Goal: Task Accomplishment & Management: Manage account settings

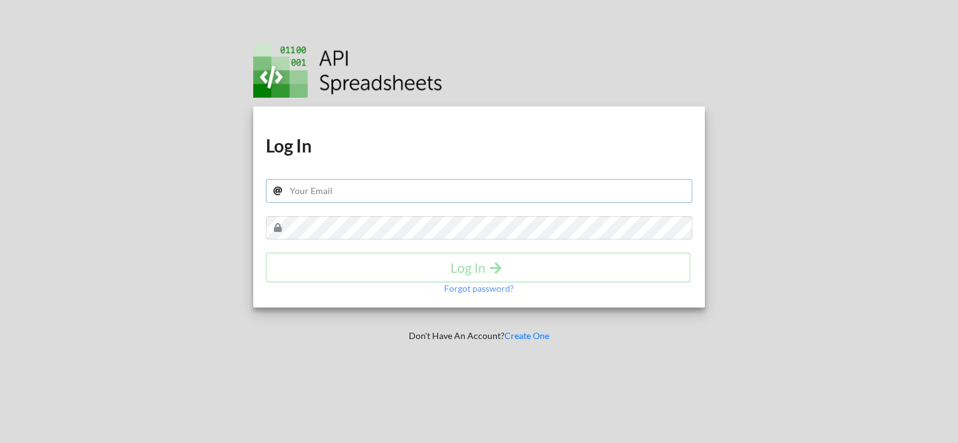
click at [315, 186] on input "text" at bounding box center [479, 191] width 427 height 24
type input "[EMAIL_ADDRESS][DOMAIN_NAME]"
click at [372, 197] on input "text" at bounding box center [479, 191] width 427 height 24
type input "[EMAIL_ADDRESS][DOMAIN_NAME]"
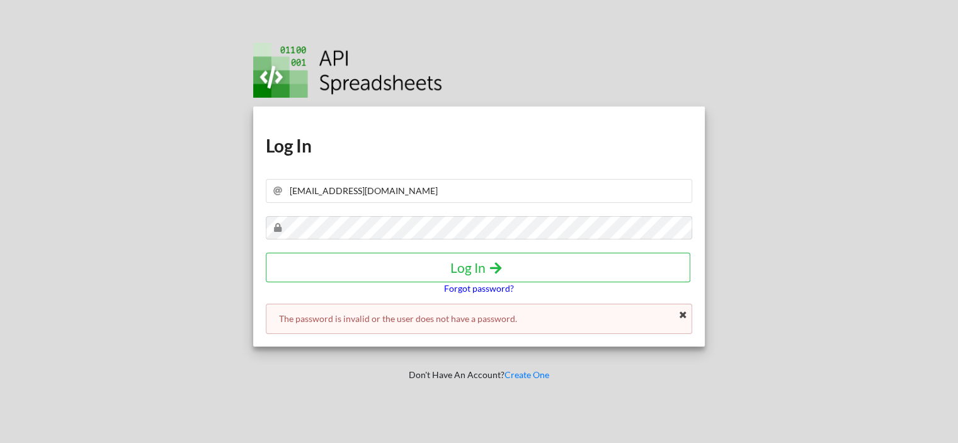
click at [460, 289] on p "Forgot password?" at bounding box center [479, 288] width 70 height 13
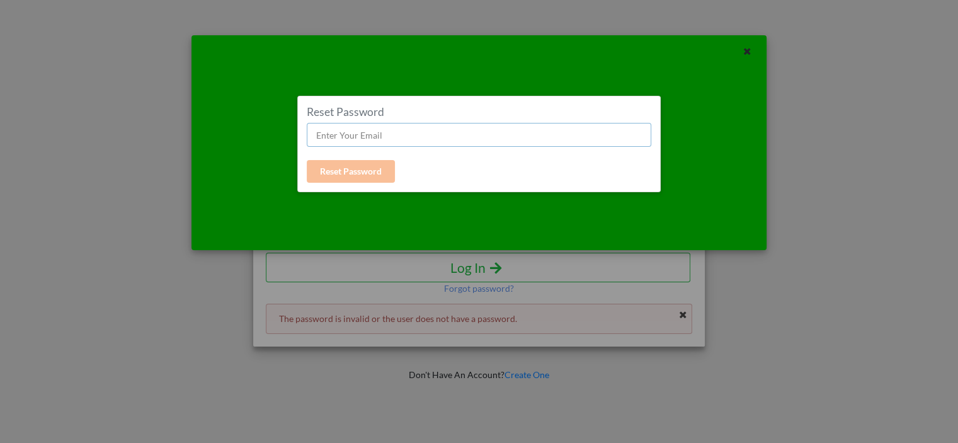
click at [345, 125] on input "text" at bounding box center [479, 135] width 344 height 24
type input "[EMAIL_ADDRESS][DOMAIN_NAME]"
click at [363, 171] on button "Reset Password" at bounding box center [351, 171] width 88 height 23
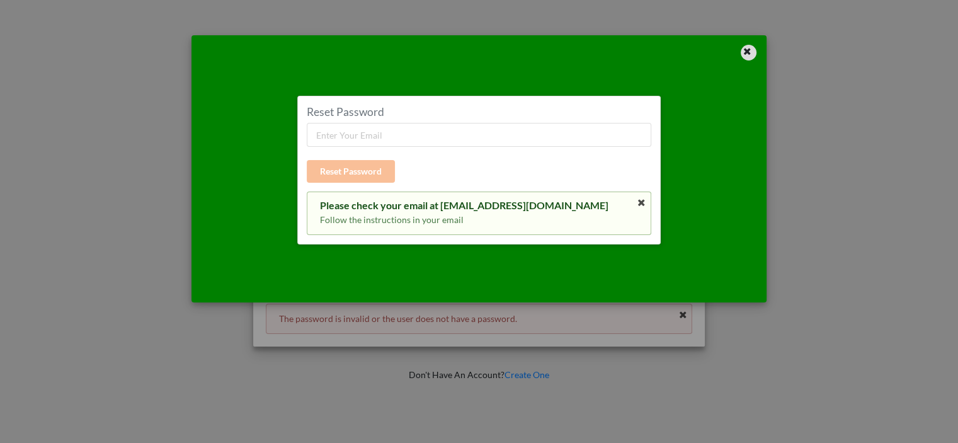
click at [743, 54] on div at bounding box center [748, 53] width 16 height 16
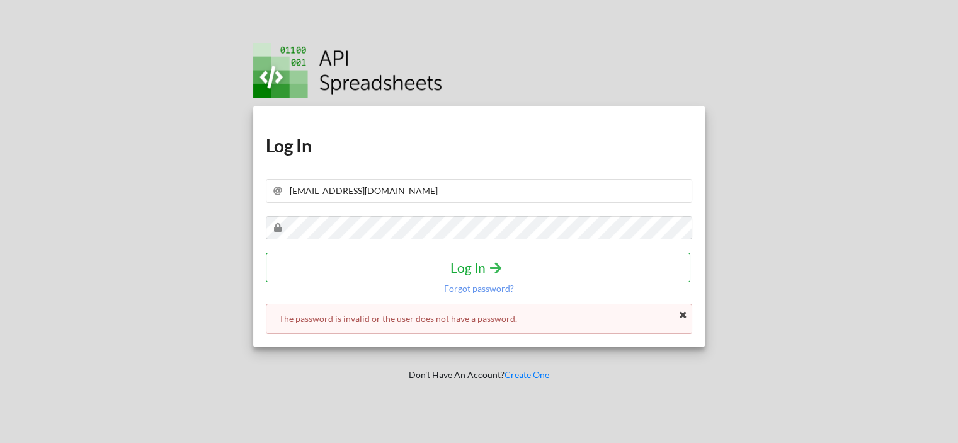
click at [471, 271] on h4 "Log In" at bounding box center [478, 267] width 398 height 16
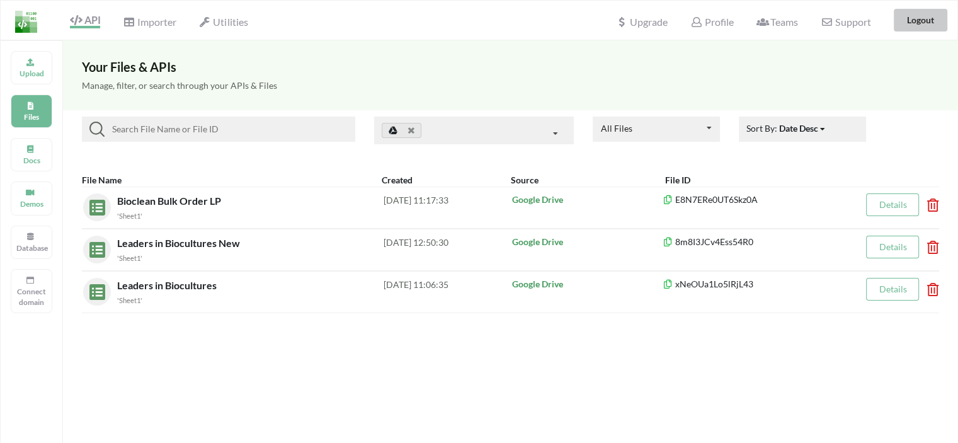
click at [912, 16] on button "Logout" at bounding box center [920, 20] width 54 height 23
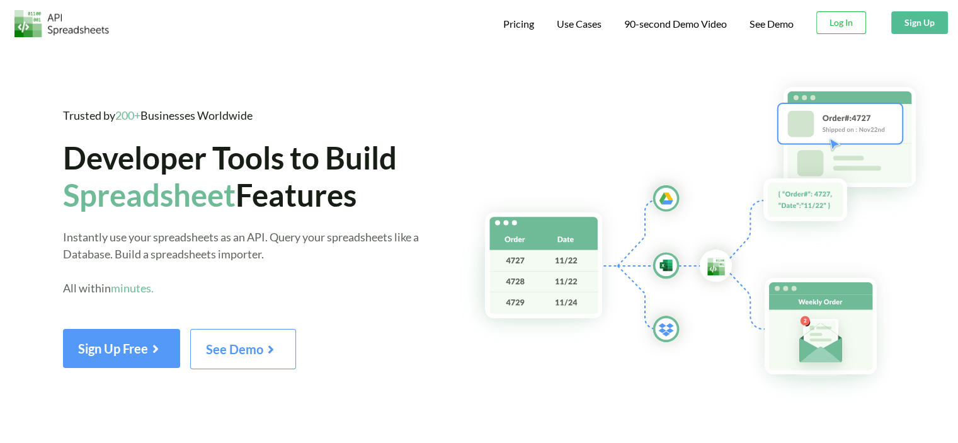
click at [31, 27] on img at bounding box center [61, 23] width 94 height 27
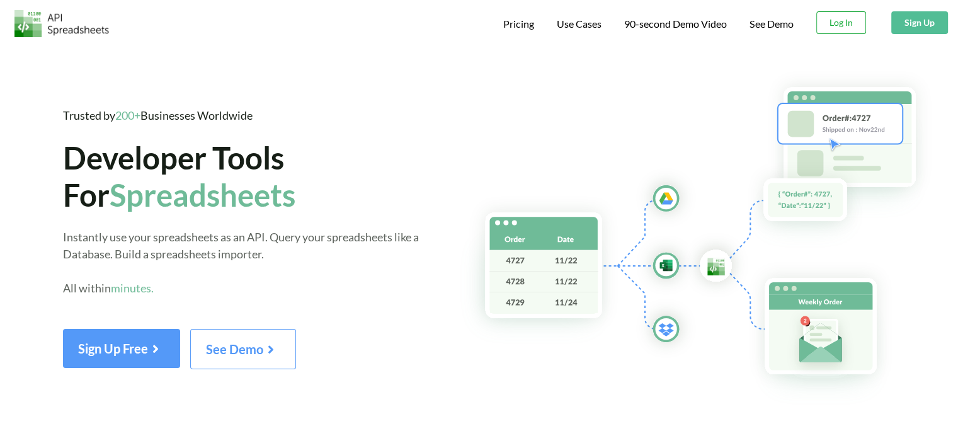
click at [837, 25] on button "Log In" at bounding box center [841, 22] width 50 height 23
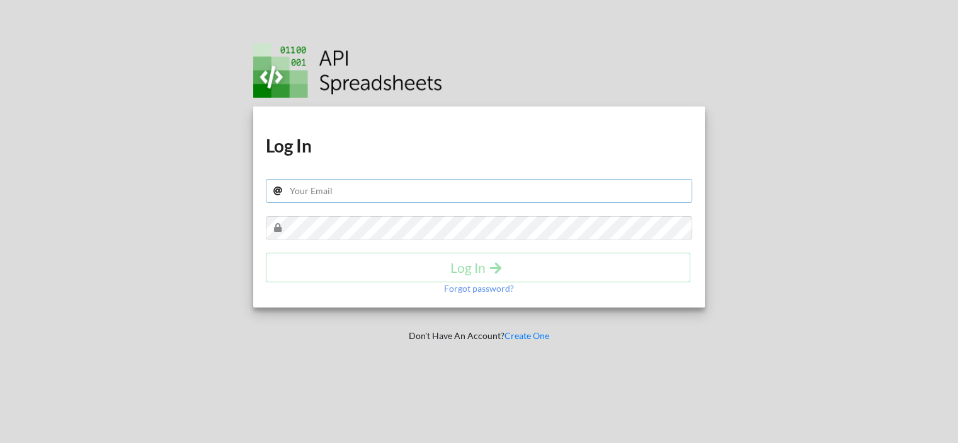
click at [317, 184] on input "text" at bounding box center [479, 191] width 427 height 24
type input "[EMAIL_ADDRESS][DOMAIN_NAME]"
click at [467, 266] on h4 "Log In" at bounding box center [478, 267] width 398 height 16
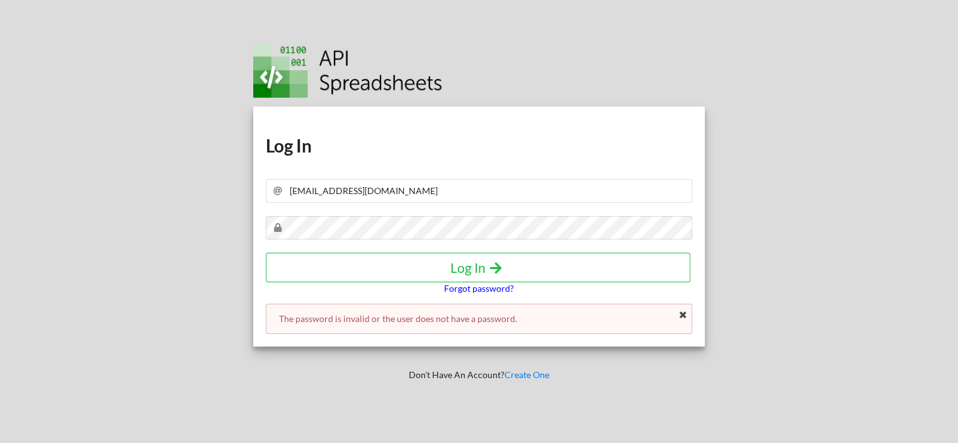
click at [489, 287] on p "Forgot password?" at bounding box center [479, 288] width 70 height 13
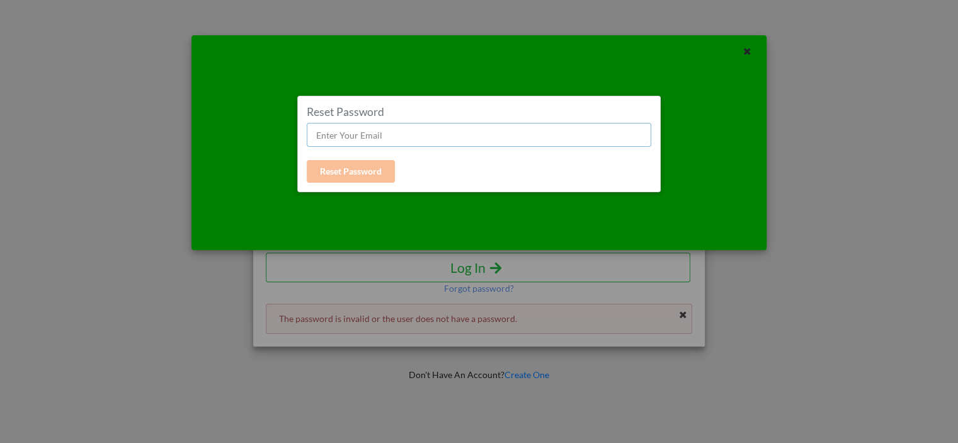
click at [404, 132] on input "text" at bounding box center [479, 135] width 344 height 24
type input "[EMAIL_ADDRESS][DOMAIN_NAME]"
click at [346, 164] on button "Reset Password" at bounding box center [351, 171] width 88 height 23
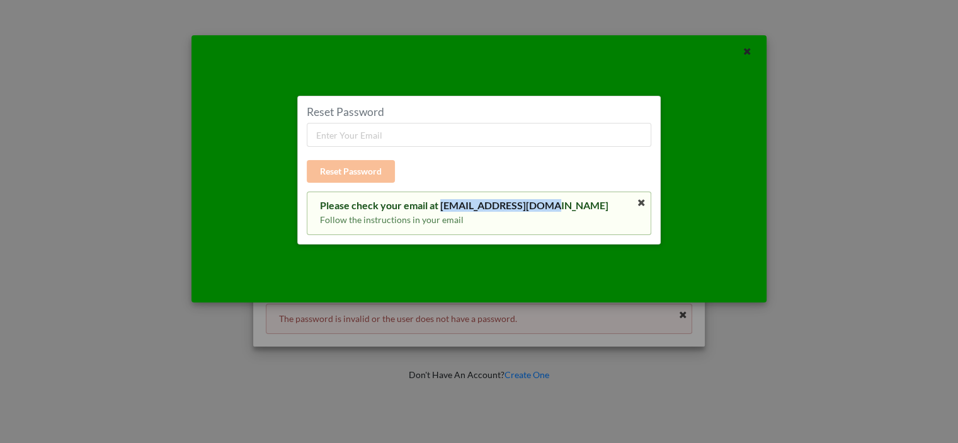
drag, startPoint x: 439, startPoint y: 202, endPoint x: 542, endPoint y: 208, distance: 103.4
click at [542, 208] on div "Please check your email at [EMAIL_ADDRESS][DOMAIN_NAME]" at bounding box center [479, 205] width 318 height 13
